Goal: Information Seeking & Learning: Learn about a topic

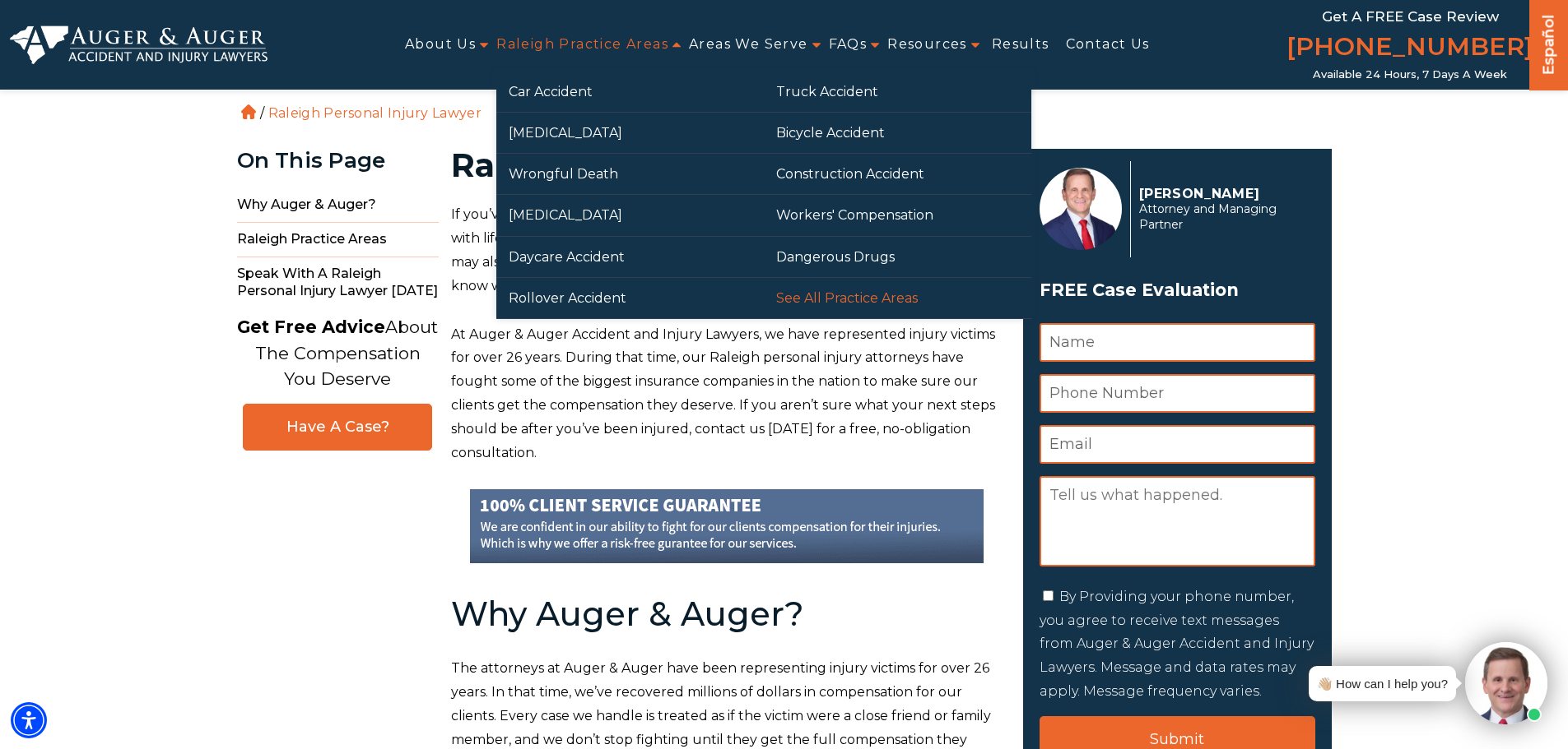
click at [814, 300] on link "See All Practice Areas" at bounding box center [897, 298] width 268 height 40
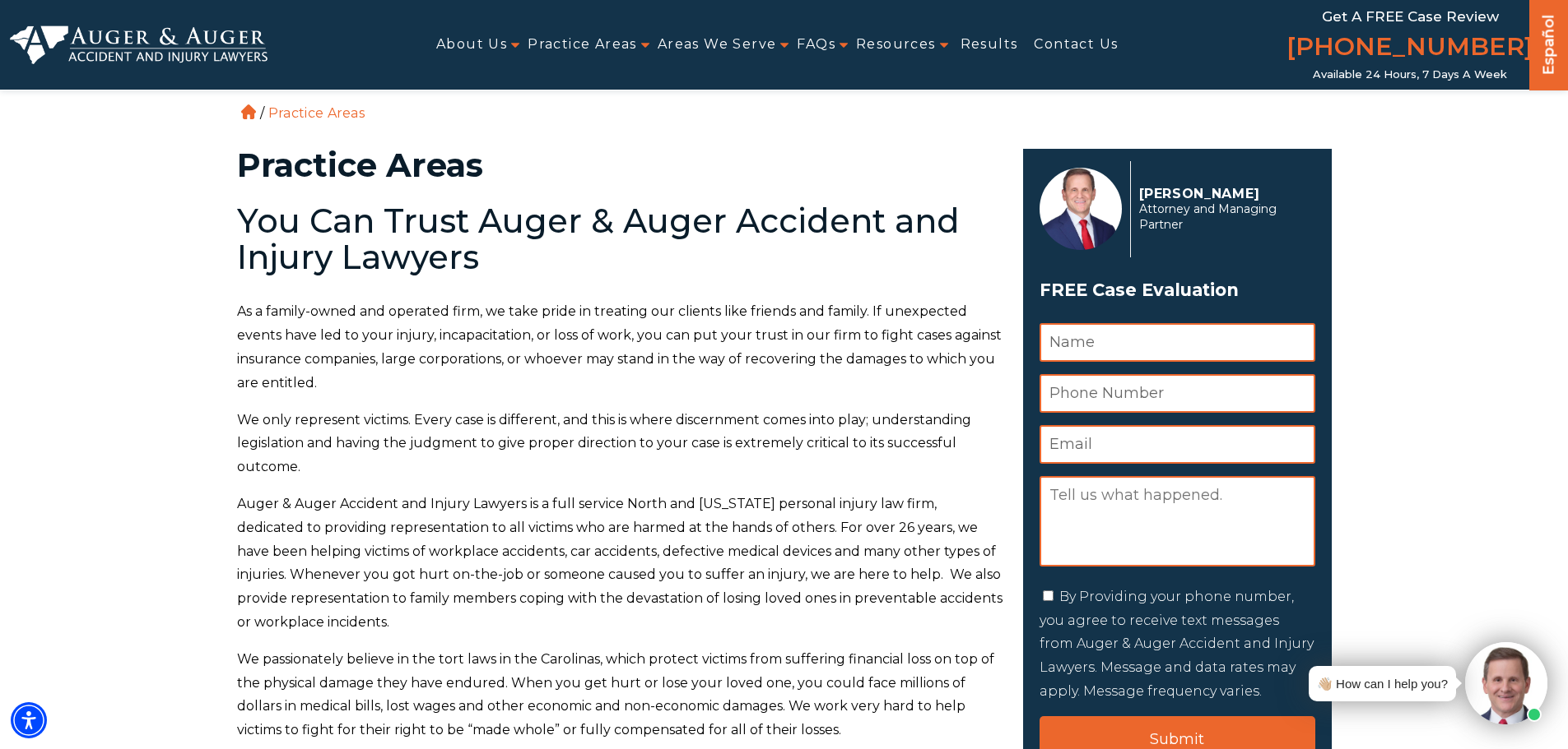
click at [467, 310] on span "As a family-owned and operated firm, we take pride in treating our clients like…" at bounding box center [619, 347] width 764 height 86
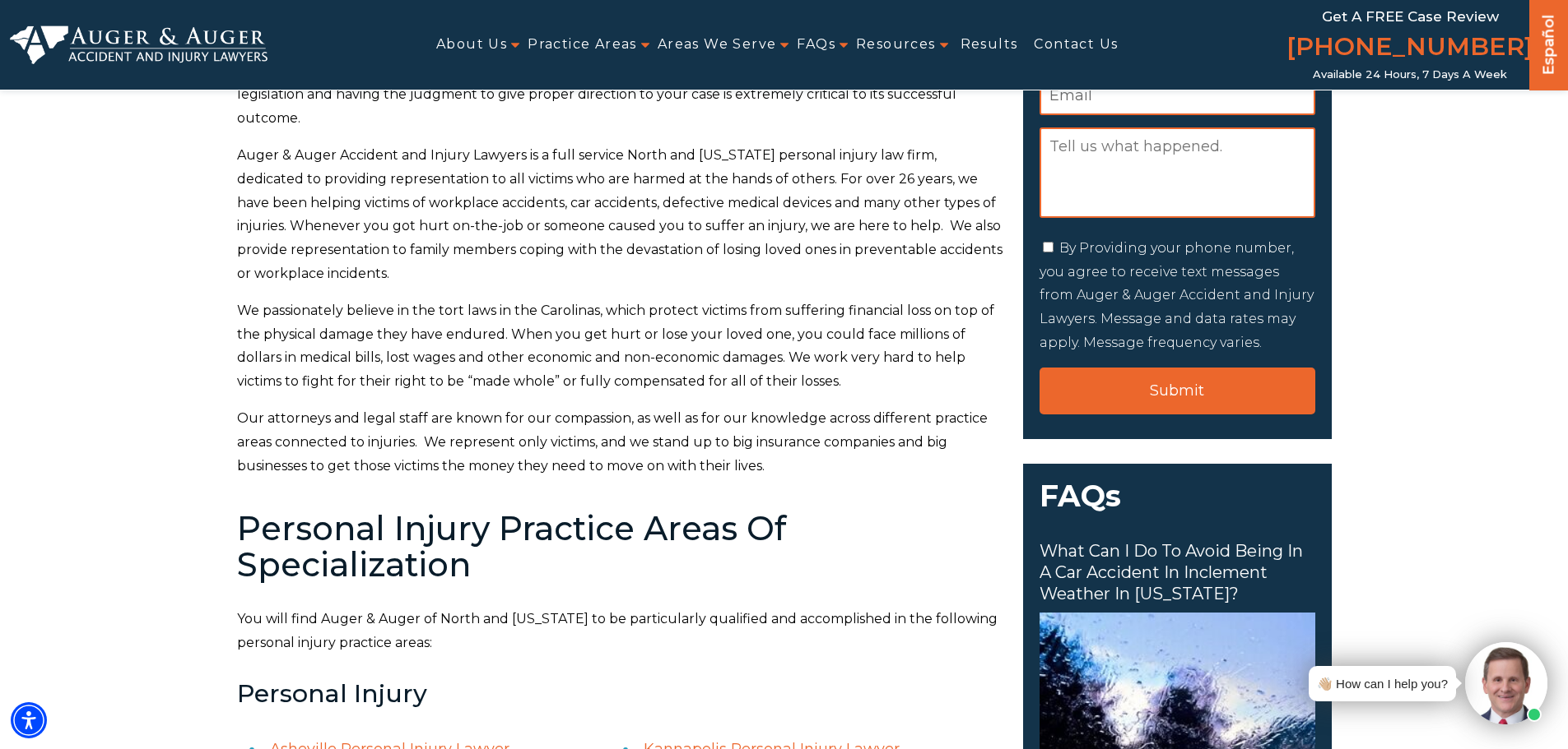
scroll to position [395, 0]
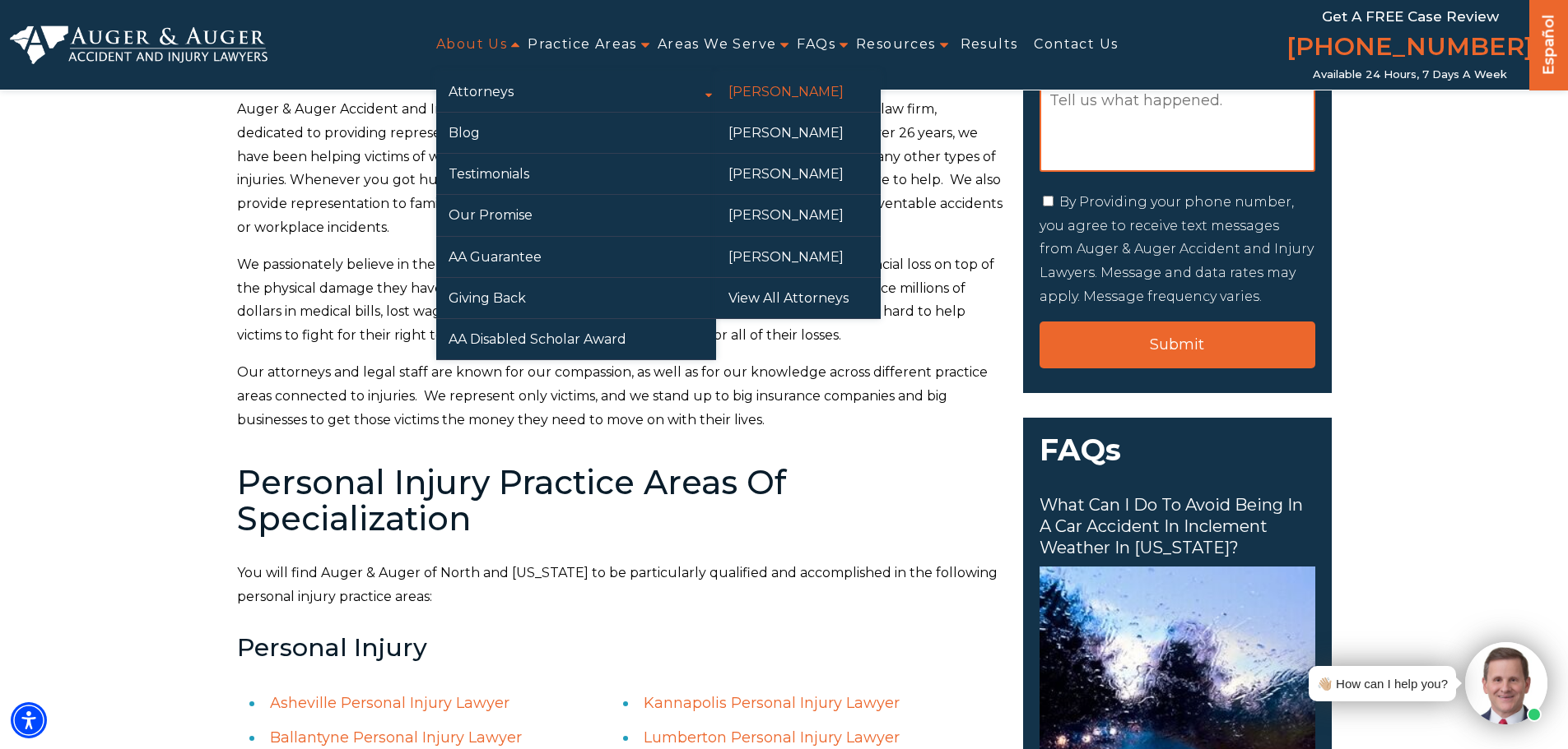
click at [831, 94] on link "[PERSON_NAME]" at bounding box center [798, 91] width 165 height 40
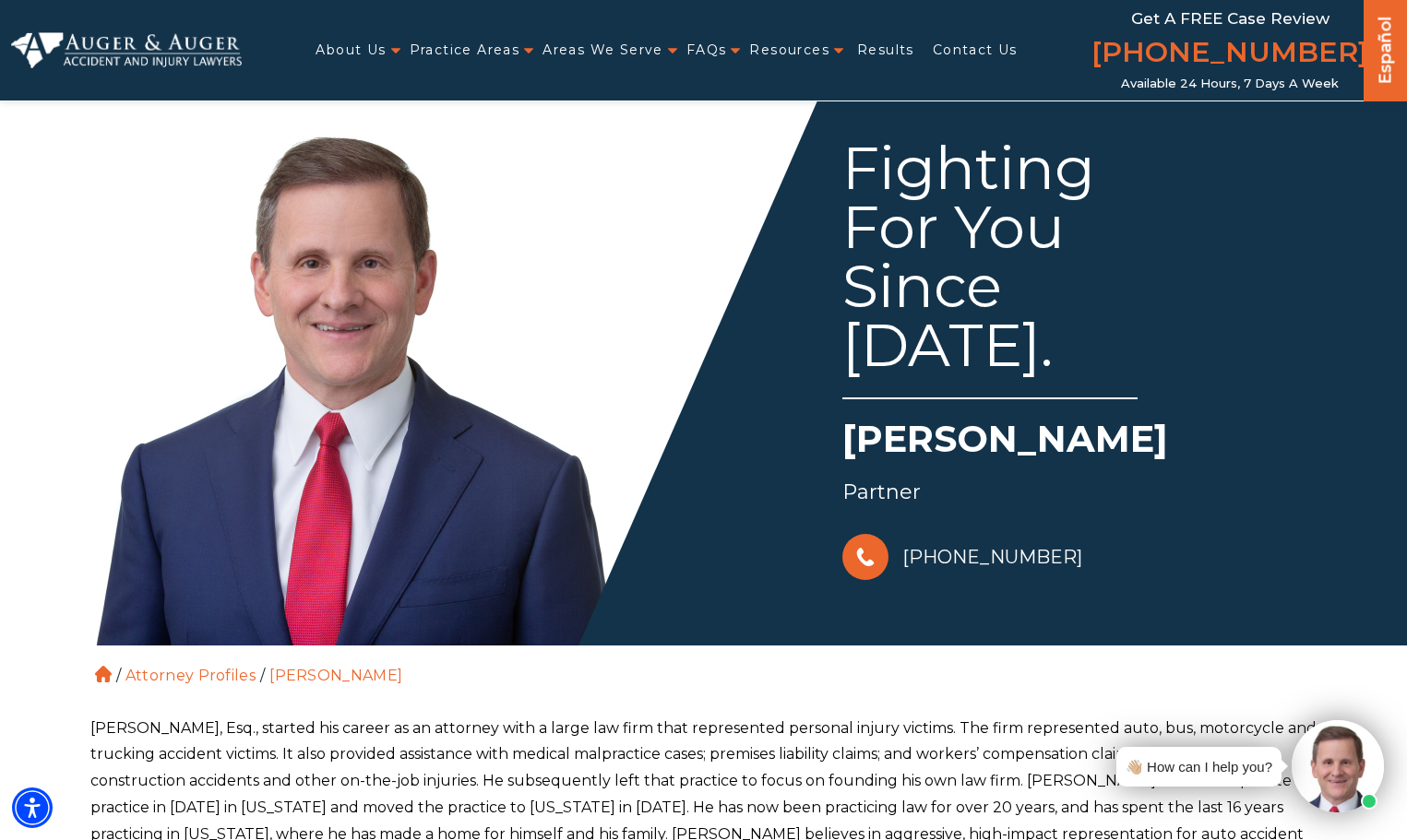
click at [1290, 436] on h1 "[PERSON_NAME]" at bounding box center [1081, 444] width 478 height 61
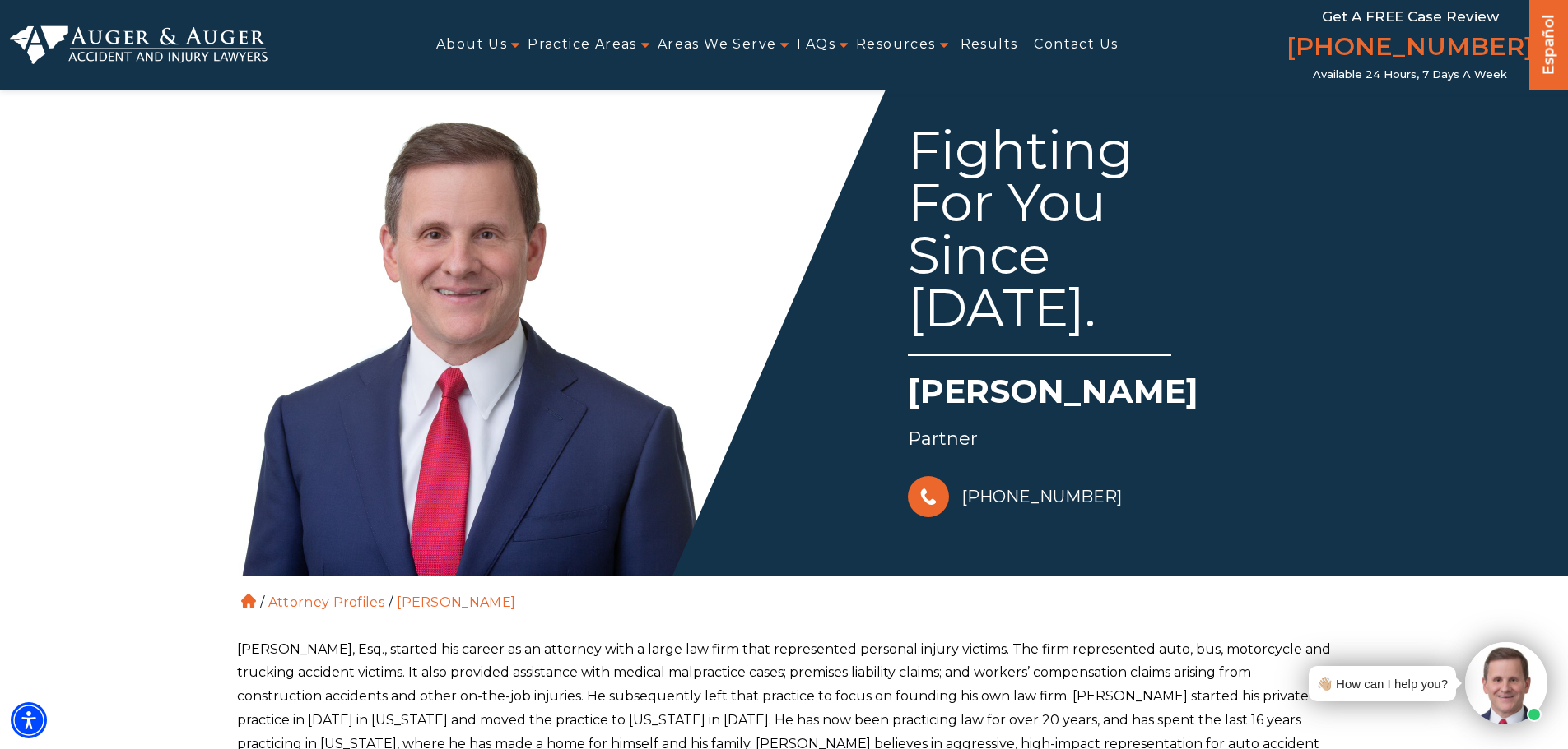
click at [1297, 307] on div "Fighting For You Since 1988. Herbert W. Auger Partner 828-222-7649" at bounding box center [1059, 302] width 550 height 440
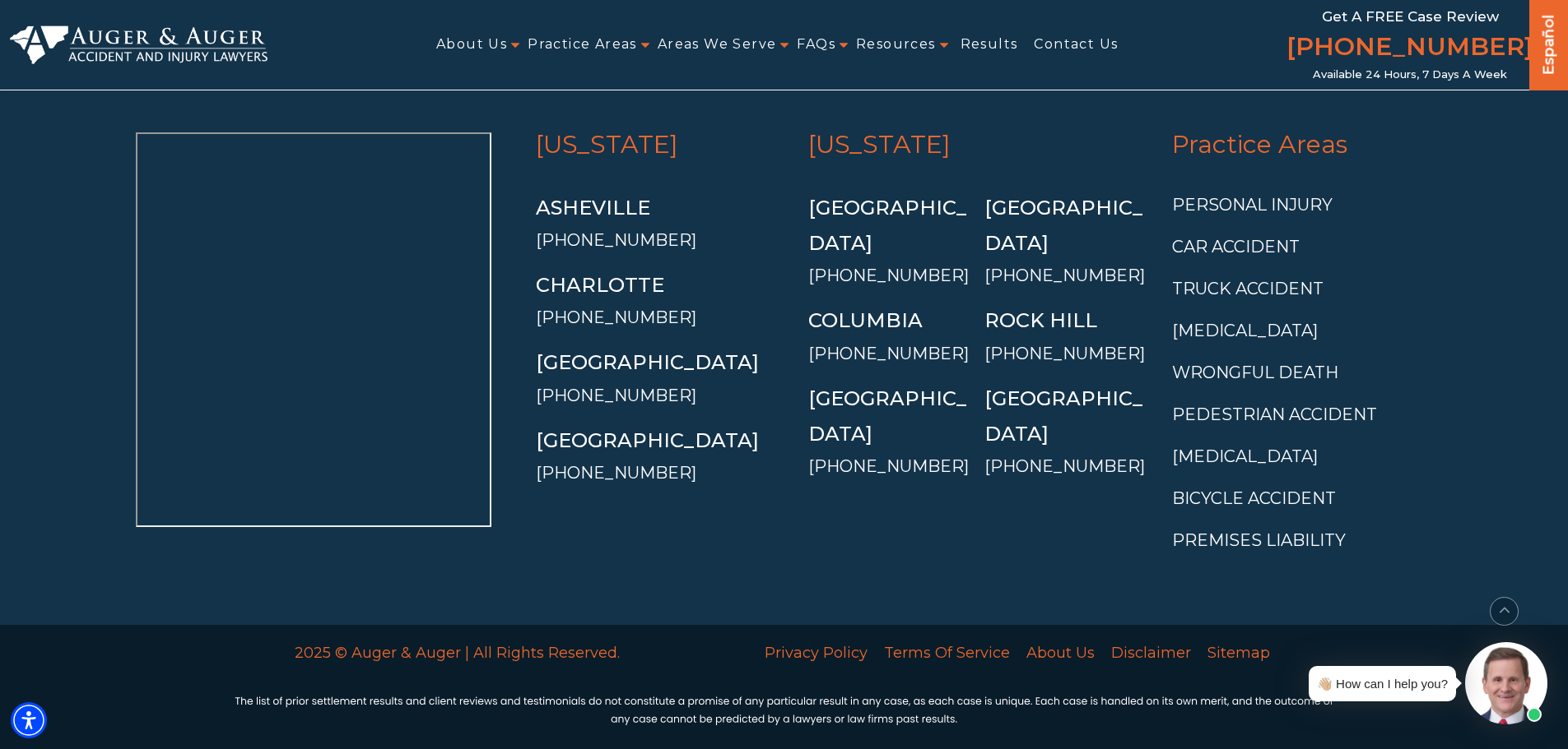
scroll to position [3319, 0]
